Goal: Information Seeking & Learning: Find specific fact

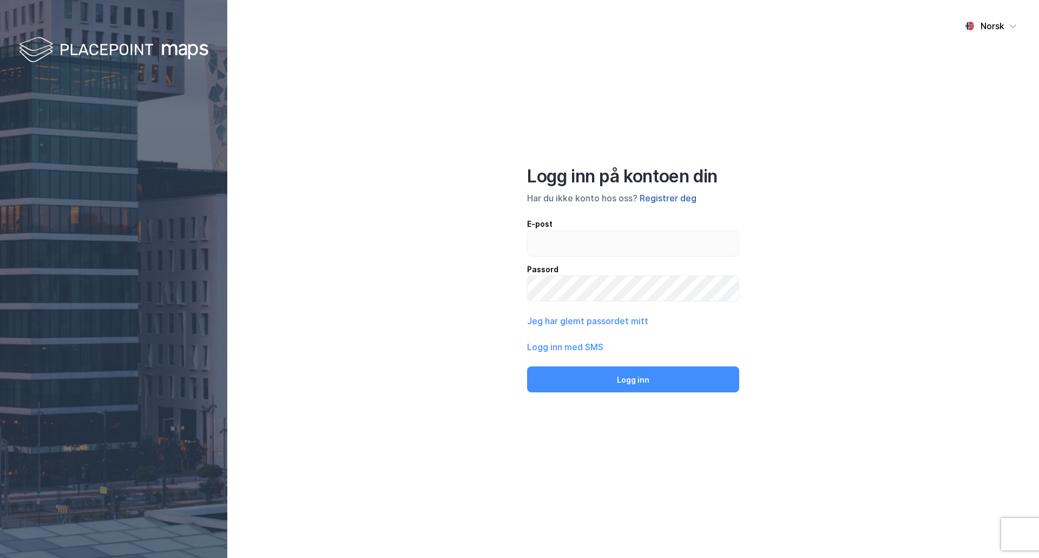
click at [662, 197] on button "Registrer deg" at bounding box center [668, 198] width 57 height 13
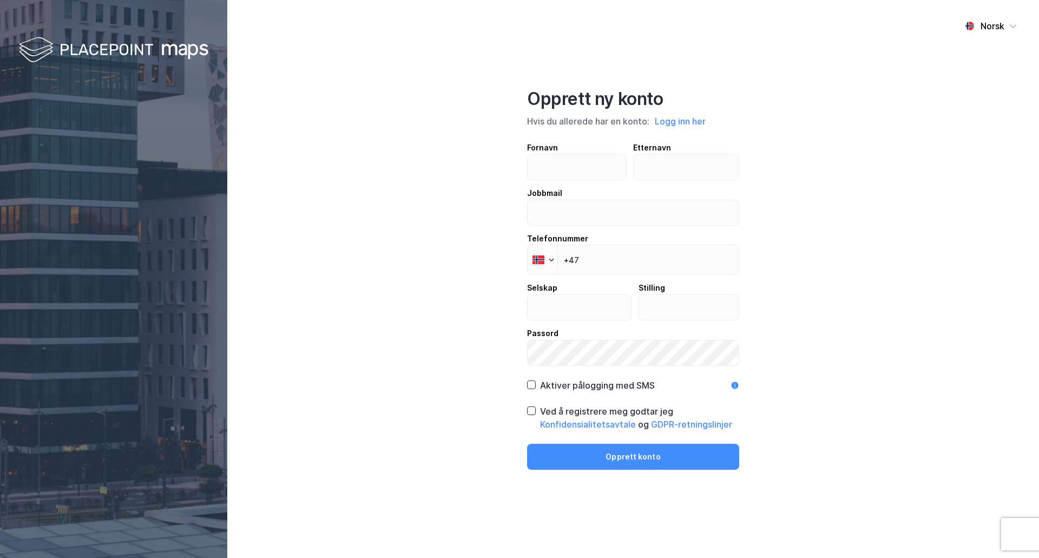
click at [431, 176] on div "Norsk Opprett ny konto Hvis du allerede har en konto: Logg inn her Fornavn Ette…" at bounding box center [633, 279] width 812 height 558
click at [567, 161] on input "text" at bounding box center [577, 167] width 98 height 25
type input "Magnus"
type input "Lund"
type input "magnus.lund@njord.no"
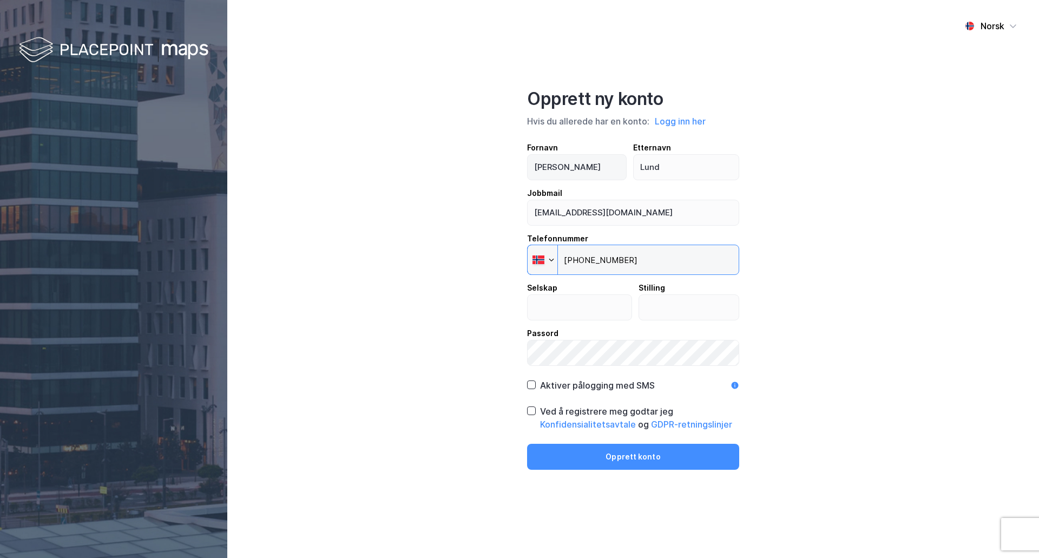
type input "+47 982 43 702"
type input "Njord Alternative Investments AS"
type input "CEO"
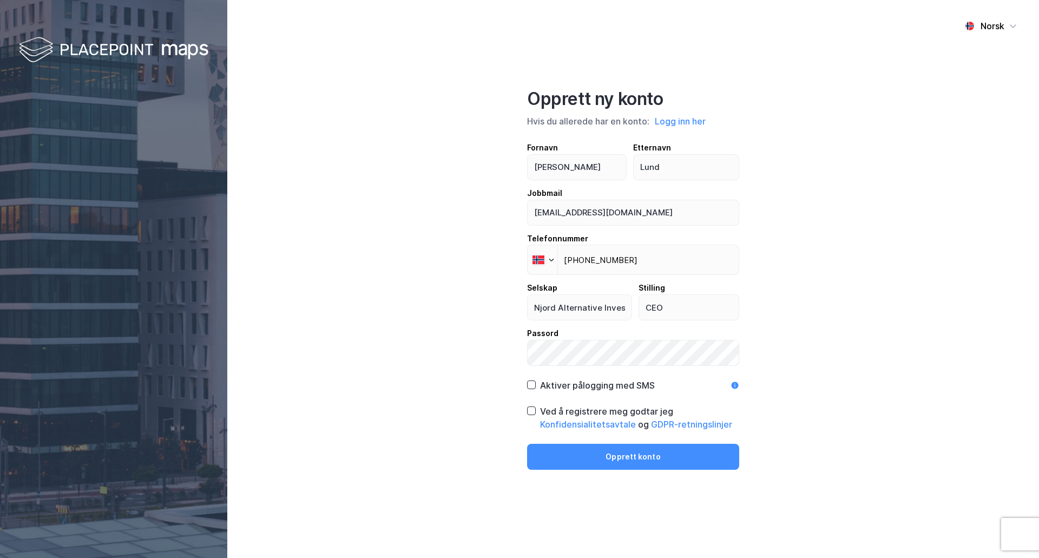
click at [537, 414] on div "Ved å registrere meg godtar jeg Konfidensialitetsavtale og GDPR-retningslinjer" at bounding box center [633, 418] width 212 height 26
click at [601, 456] on button "Opprett konto" at bounding box center [633, 457] width 212 height 26
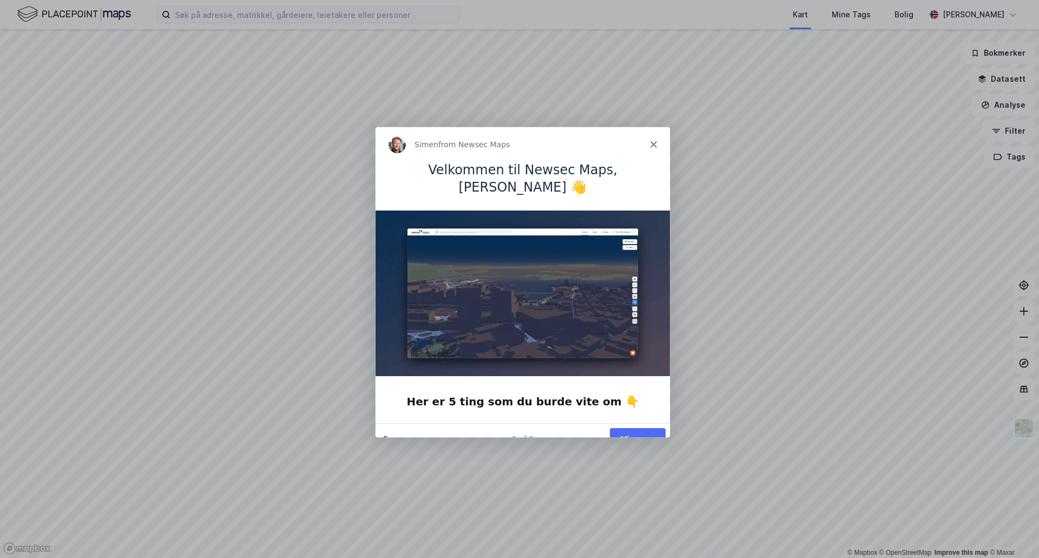
click at [401, 432] on button "Snooze" at bounding box center [397, 437] width 28 height 11
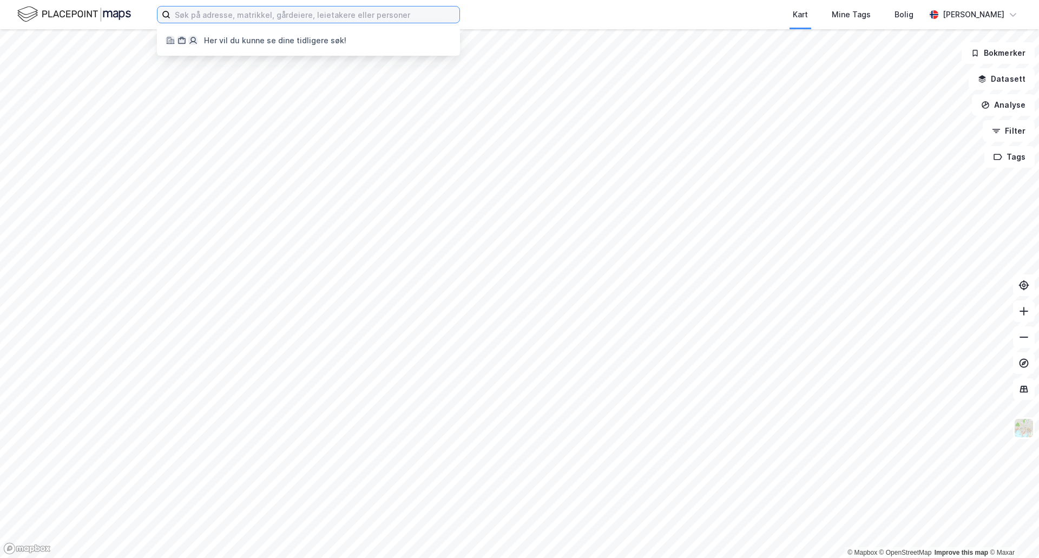
click at [258, 16] on input at bounding box center [314, 14] width 289 height 16
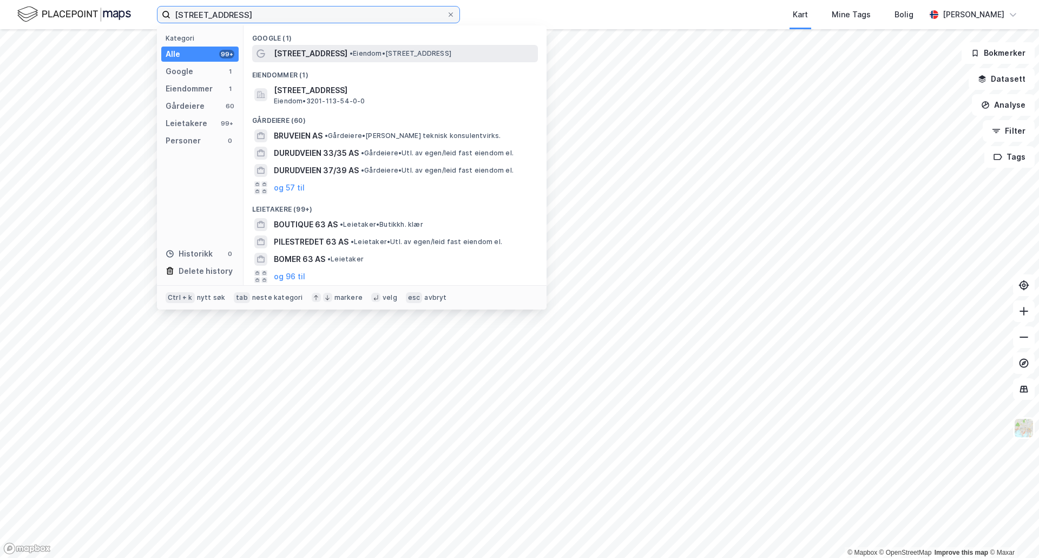
type input "[STREET_ADDRESS]"
click at [325, 54] on span "[STREET_ADDRESS]" at bounding box center [311, 53] width 74 height 13
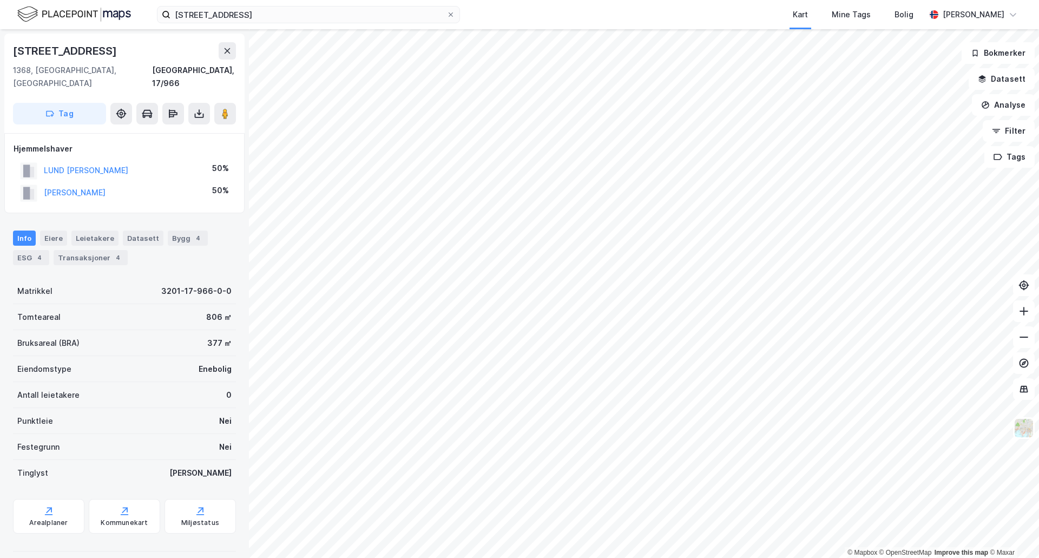
scroll to position [42, 0]
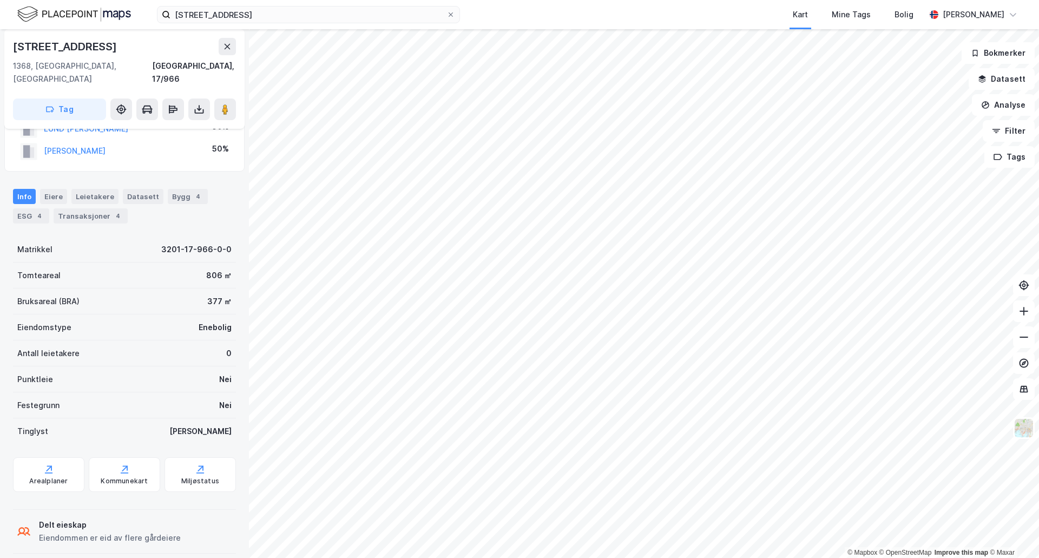
click at [220, 425] on div "[PERSON_NAME]" at bounding box center [200, 431] width 62 height 13
click at [199, 418] on div "Tinglyst Ja" at bounding box center [124, 431] width 223 height 26
click at [212, 269] on div "806 ㎡" at bounding box center [218, 275] width 25 height 13
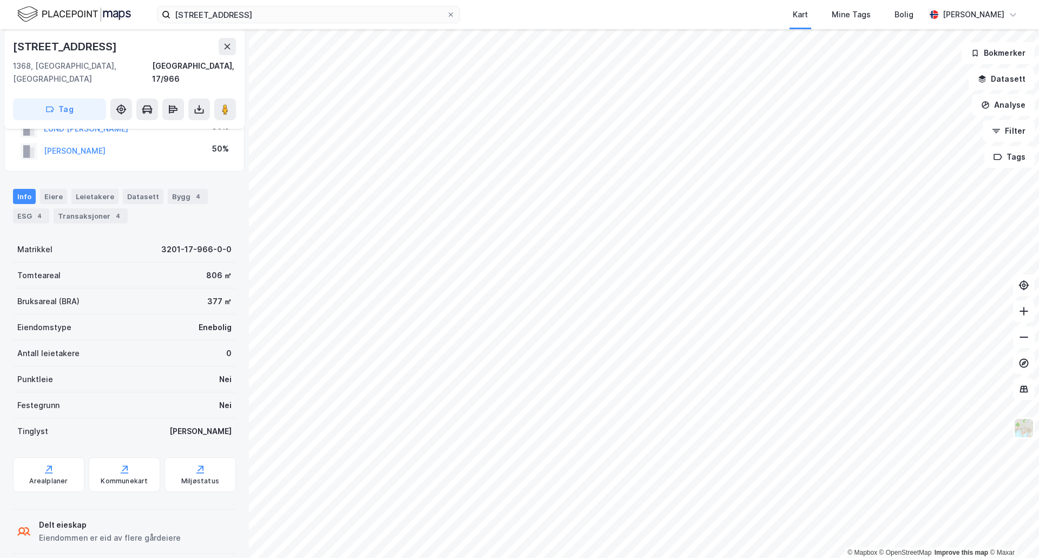
click at [207, 269] on div "806 ㎡" at bounding box center [218, 275] width 25 height 13
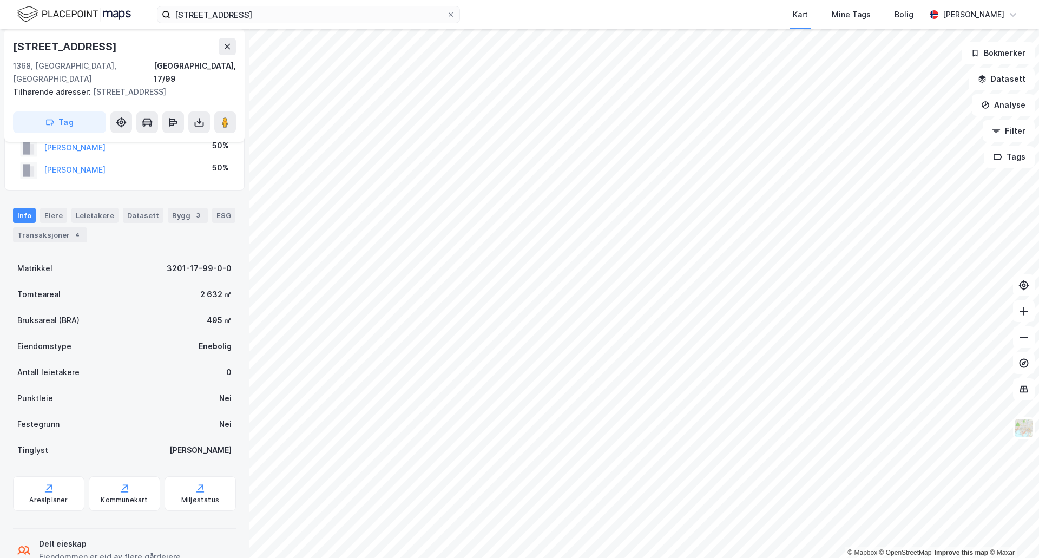
scroll to position [54, 0]
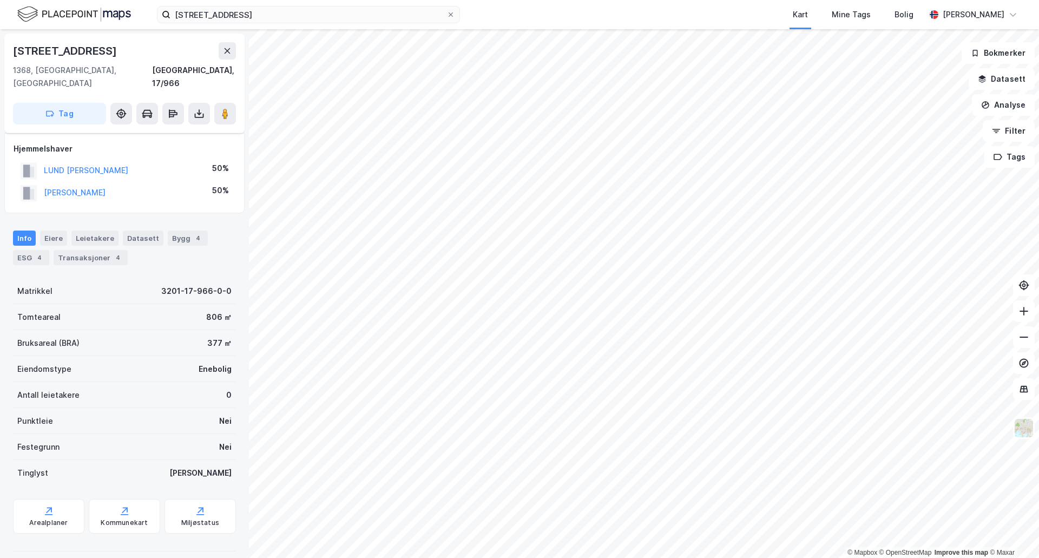
scroll to position [42, 0]
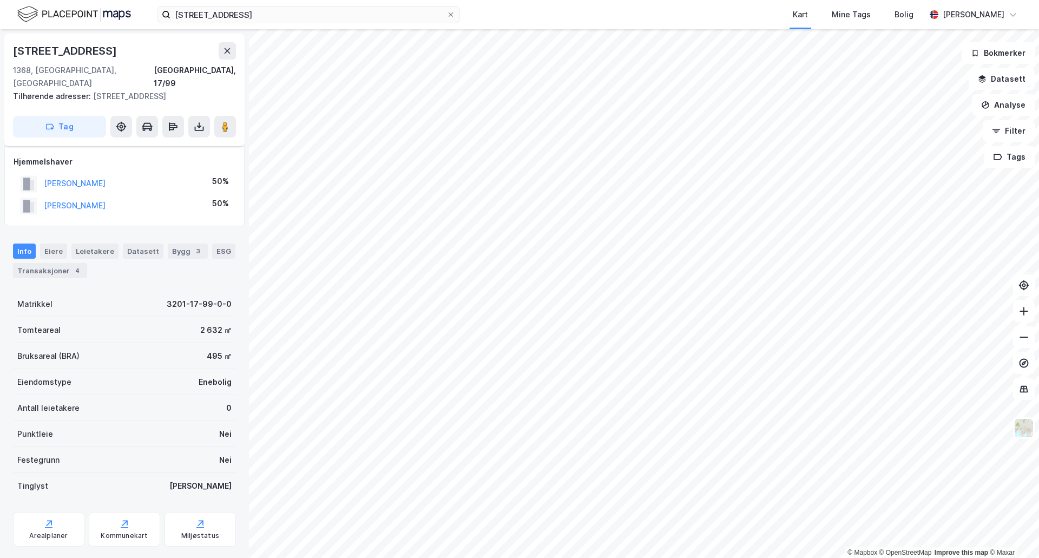
scroll to position [42, 0]
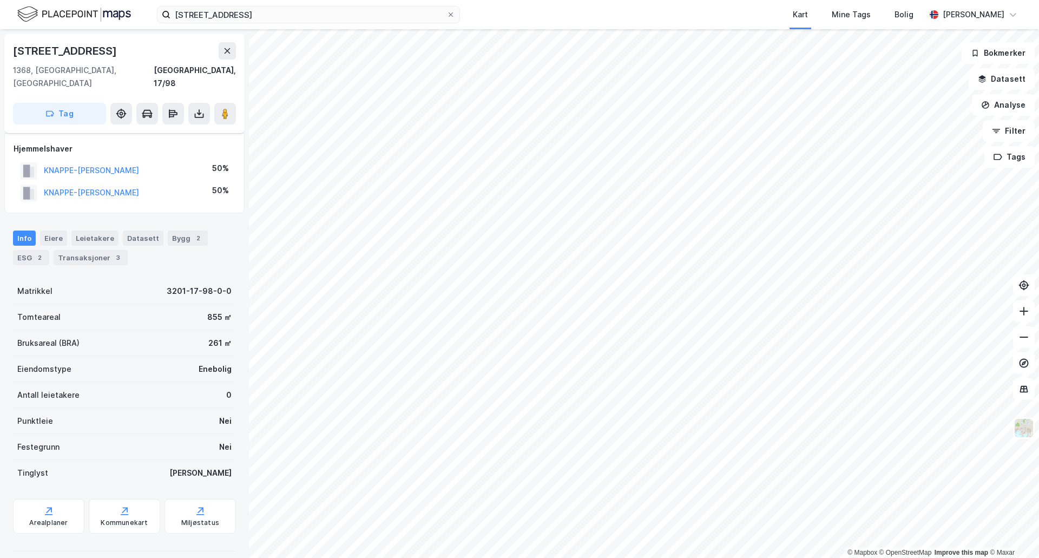
scroll to position [42, 0]
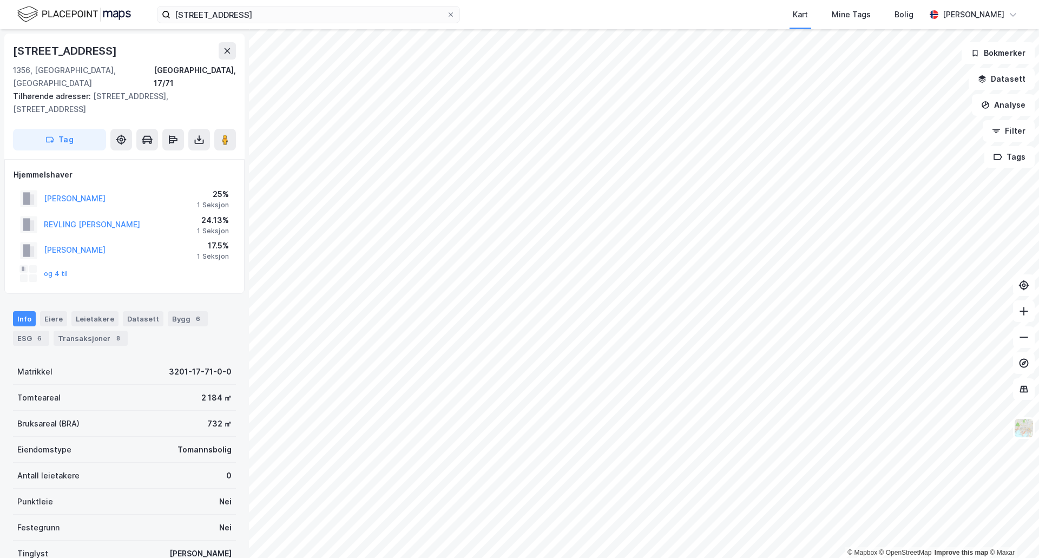
scroll to position [42, 0]
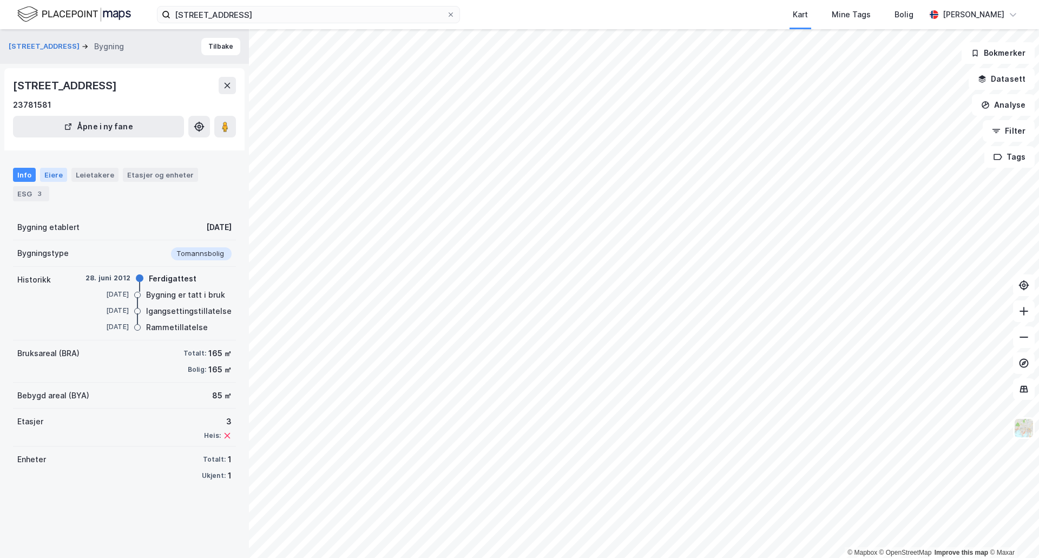
click at [49, 174] on div "Eiere" at bounding box center [53, 175] width 27 height 14
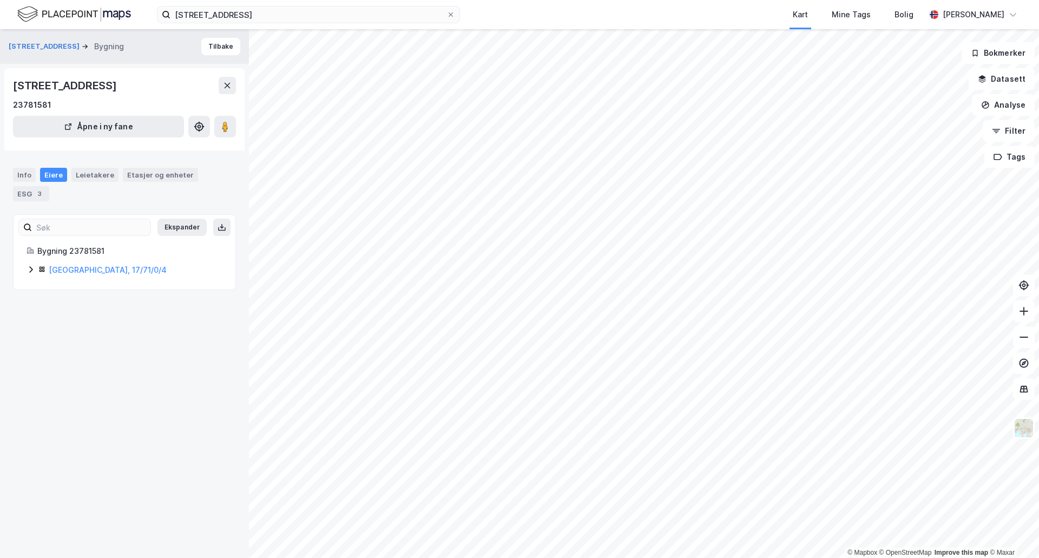
click at [36, 269] on div "[GEOGRAPHIC_DATA], 17/71/0/4" at bounding box center [125, 270] width 196 height 13
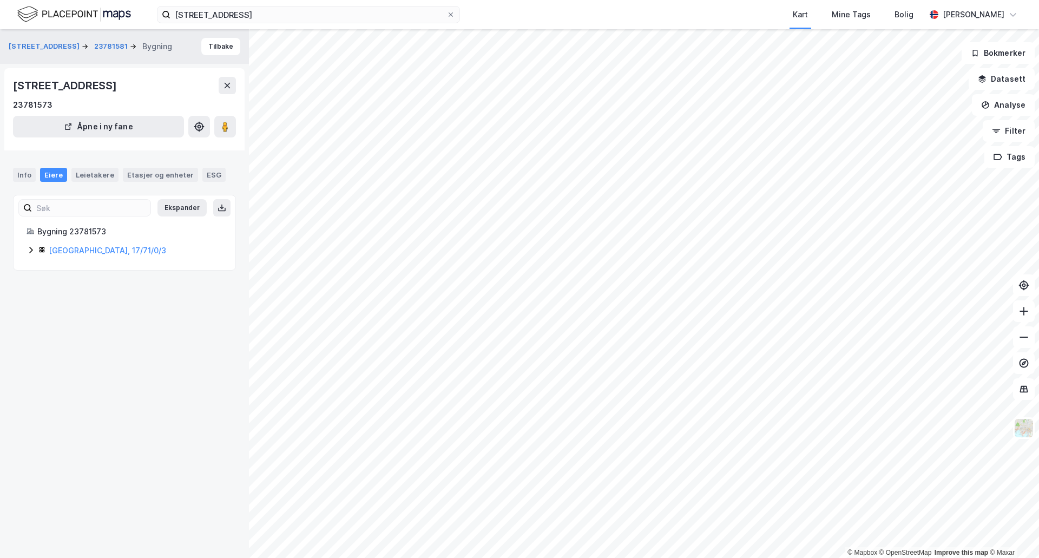
click at [29, 248] on icon at bounding box center [31, 250] width 9 height 9
click at [32, 273] on icon at bounding box center [31, 269] width 9 height 9
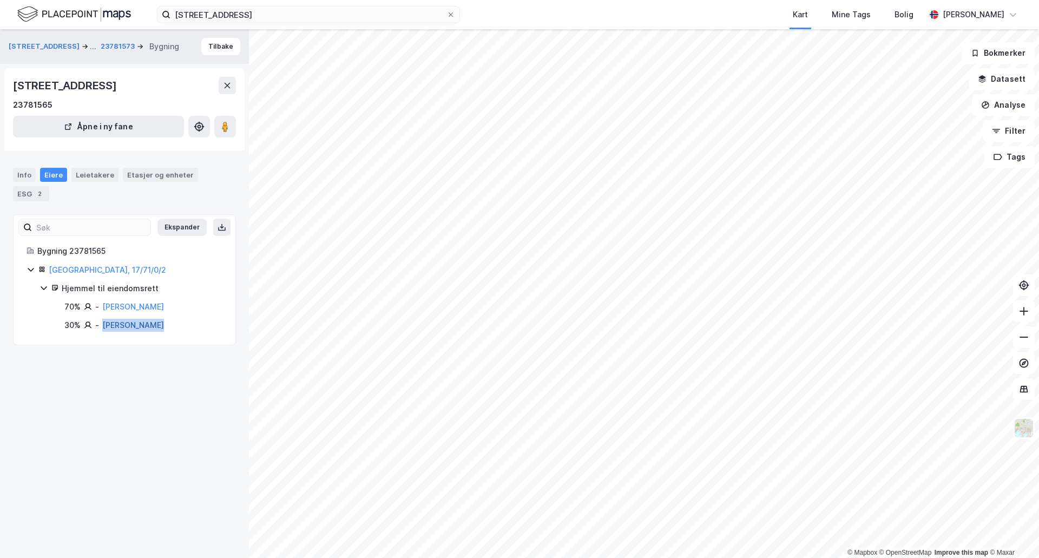
drag, startPoint x: 170, startPoint y: 323, endPoint x: 104, endPoint y: 325, distance: 66.6
click at [104, 325] on div "30% - [PERSON_NAME]" at bounding box center [143, 325] width 158 height 13
copy link "[PERSON_NAME]"
click at [31, 268] on icon at bounding box center [31, 269] width 9 height 9
drag, startPoint x: 186, startPoint y: 324, endPoint x: 103, endPoint y: 327, distance: 82.8
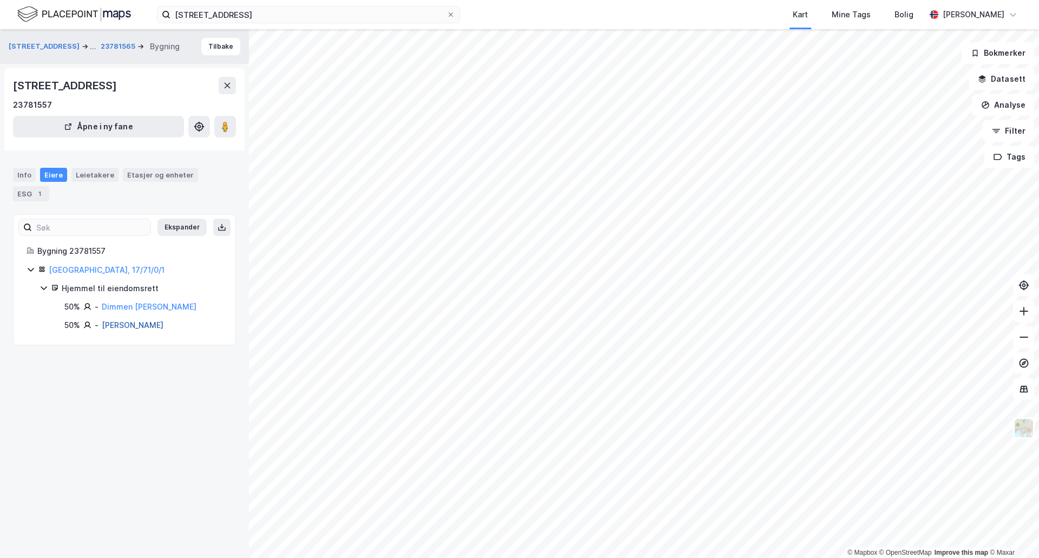
click at [103, 327] on div "50% - [PERSON_NAME]" at bounding box center [143, 325] width 158 height 13
copy link "[PERSON_NAME]"
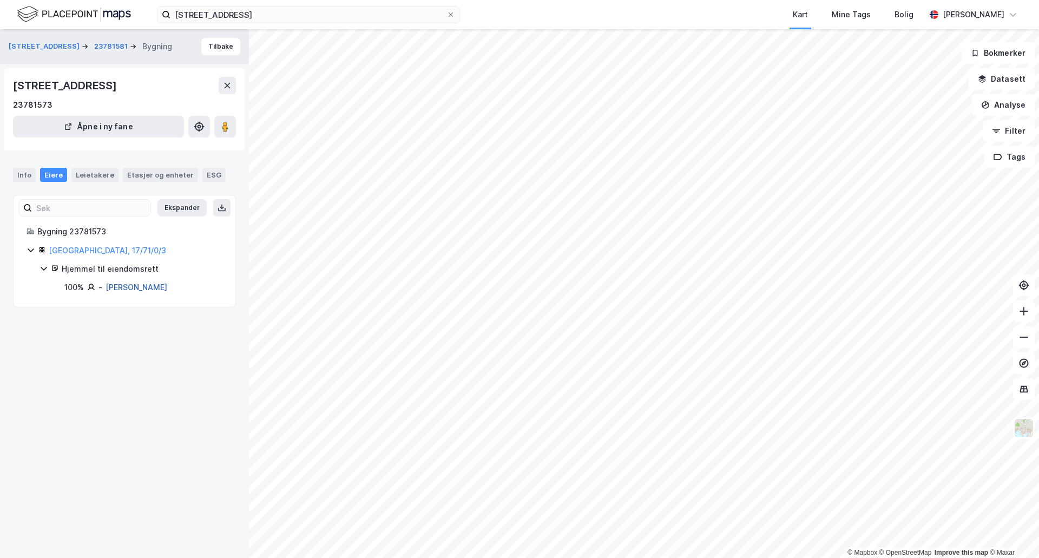
drag, startPoint x: 201, startPoint y: 288, endPoint x: 106, endPoint y: 283, distance: 95.4
click at [106, 283] on div "100% - [PERSON_NAME]" at bounding box center [143, 287] width 158 height 13
copy link "[PERSON_NAME]"
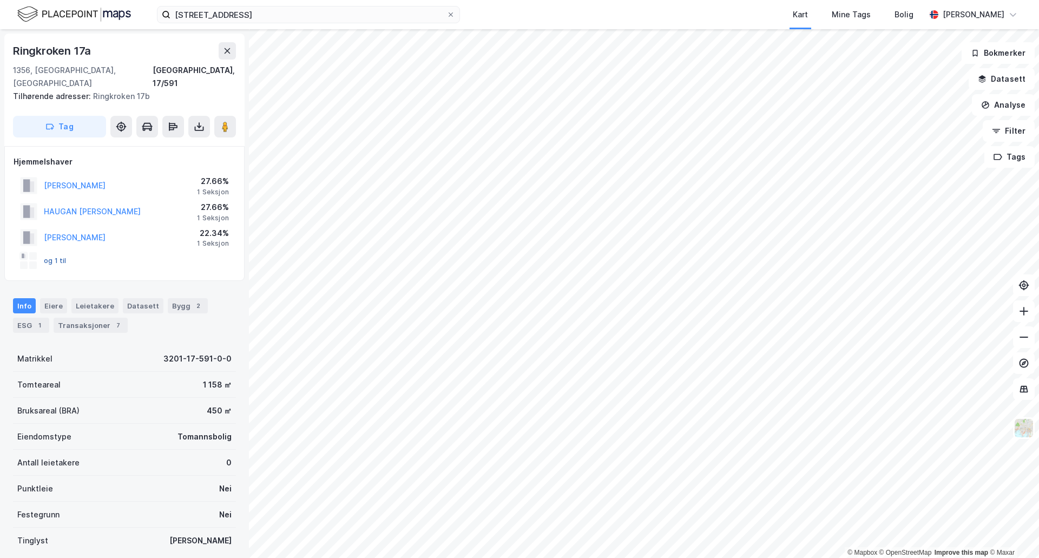
click at [0, 0] on button "og 1 til" at bounding box center [0, 0] width 0 height 0
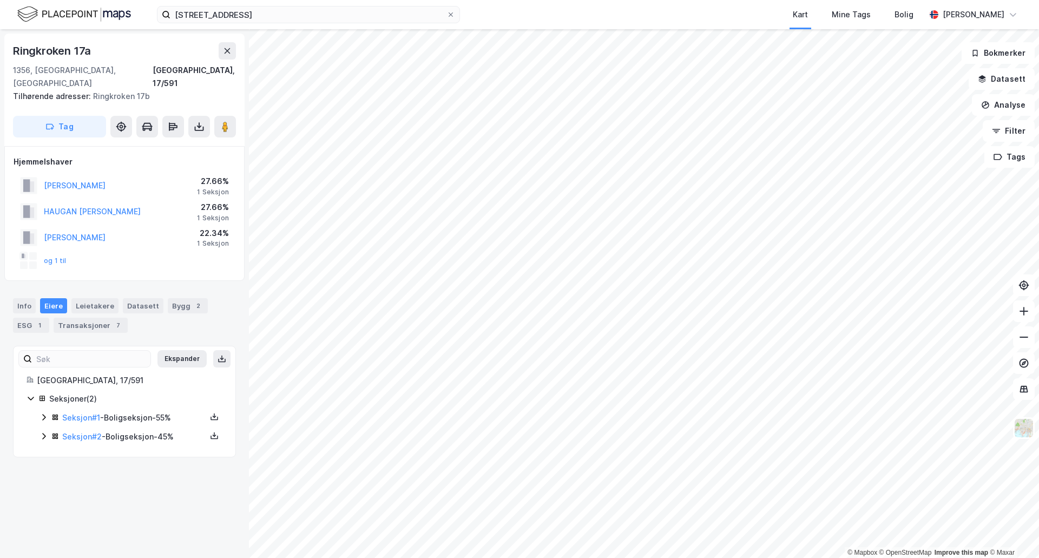
click at [45, 433] on icon at bounding box center [43, 436] width 3 height 6
click at [44, 414] on icon at bounding box center [43, 417] width 3 height 6
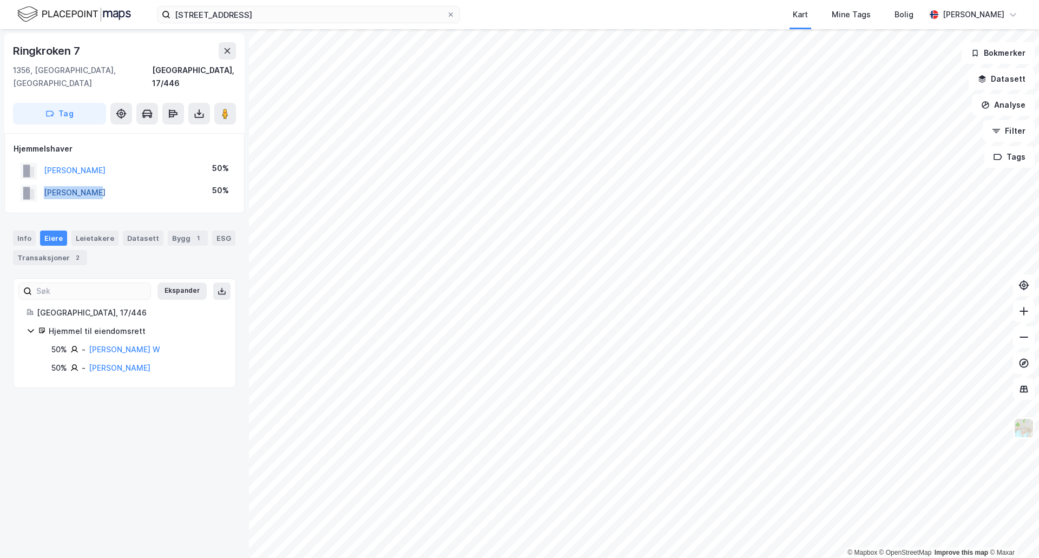
drag, startPoint x: 118, startPoint y: 179, endPoint x: 47, endPoint y: 182, distance: 71.5
click at [47, 182] on div "[PERSON_NAME] 50%" at bounding box center [125, 193] width 222 height 22
copy button "[PERSON_NAME]"
drag, startPoint x: 130, startPoint y: 157, endPoint x: 44, endPoint y: 161, distance: 86.7
click at [44, 161] on div "[PERSON_NAME] OTTO 50%" at bounding box center [125, 171] width 222 height 22
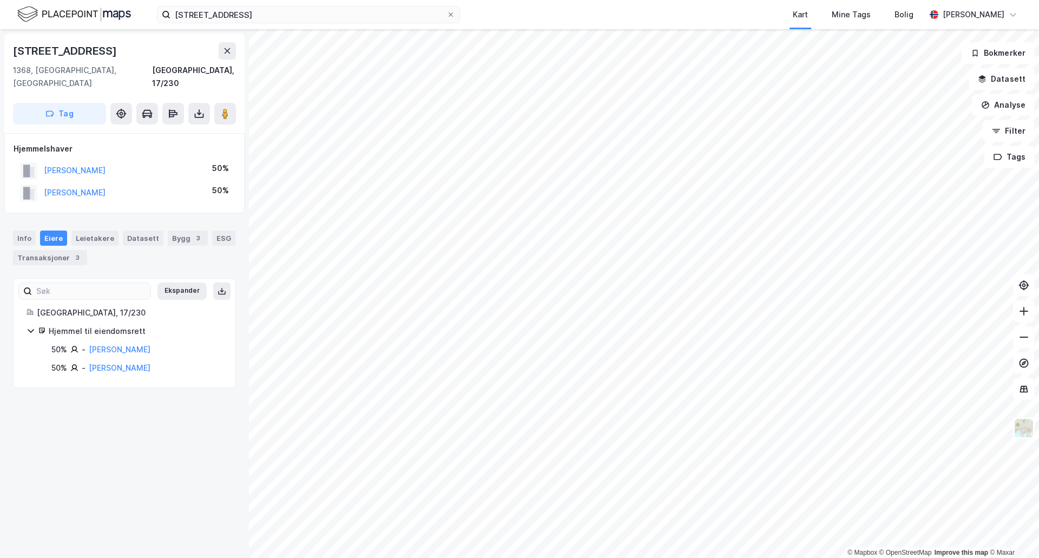
copy button "[PERSON_NAME]"
drag, startPoint x: 78, startPoint y: 157, endPoint x: 41, endPoint y: 161, distance: 38.1
click at [41, 161] on div "TOFT TRON 50%" at bounding box center [125, 171] width 222 height 22
copy button "TOFT TRON"
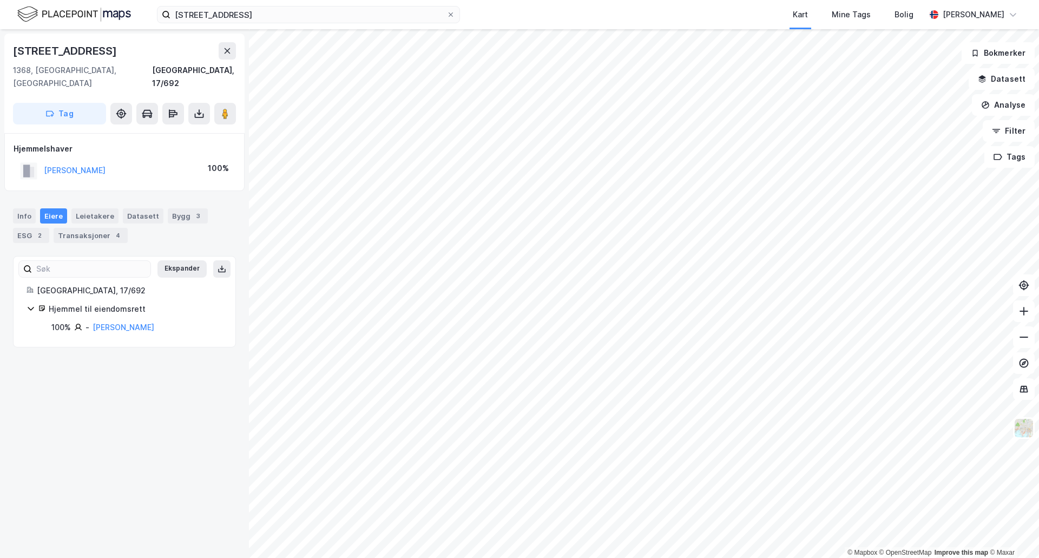
drag, startPoint x: 133, startPoint y: 159, endPoint x: 41, endPoint y: 163, distance: 92.1
click at [41, 163] on div "[PERSON_NAME] 100%" at bounding box center [125, 171] width 222 height 22
copy button "[PERSON_NAME]"
